Goal: Task Accomplishment & Management: Manage account settings

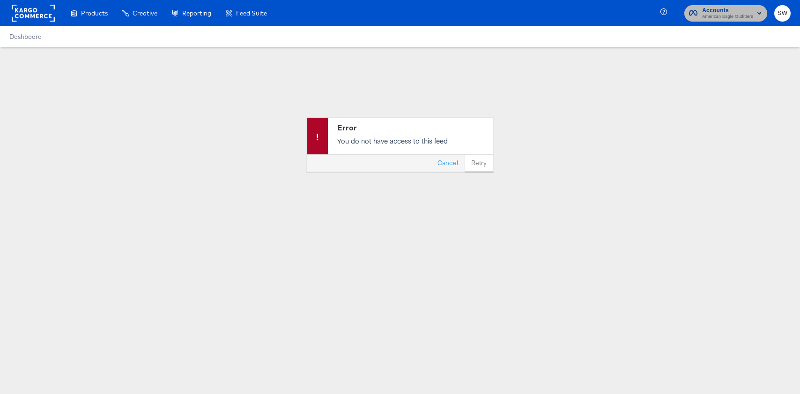
click at [721, 18] on span "American Eagle Outfitters" at bounding box center [728, 16] width 51 height 7
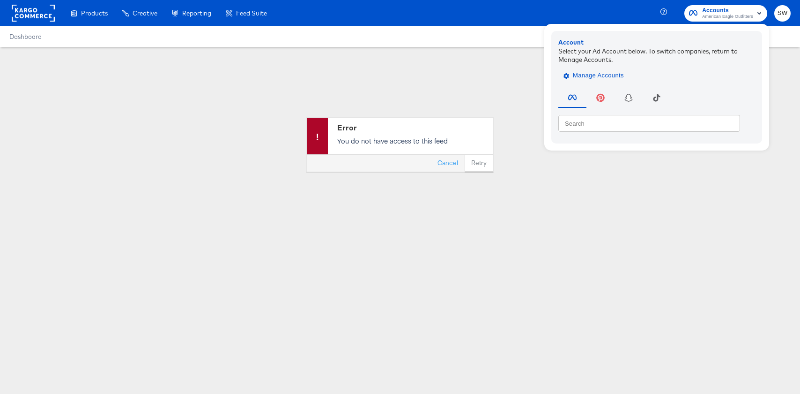
click at [613, 73] on span "Manage Accounts" at bounding box center [595, 75] width 59 height 11
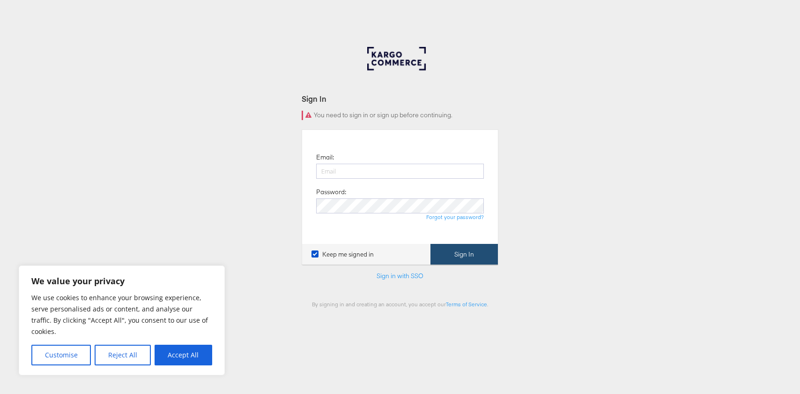
type input "stephen.walsh@kargo.com"
click at [469, 254] on button "Sign In" at bounding box center [464, 254] width 67 height 21
